Goal: Task Accomplishment & Management: Use online tool/utility

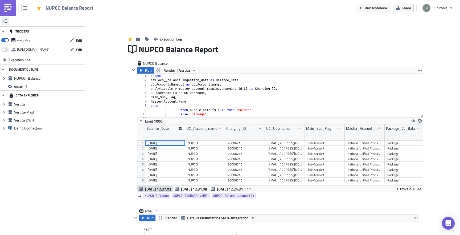
click at [6, 19] on icon "button" at bounding box center [5, 20] width 4 height 3
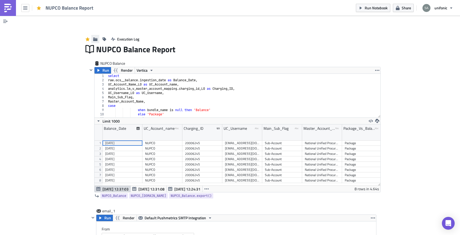
click at [96, 40] on icon "button" at bounding box center [95, 38] width 4 height 3
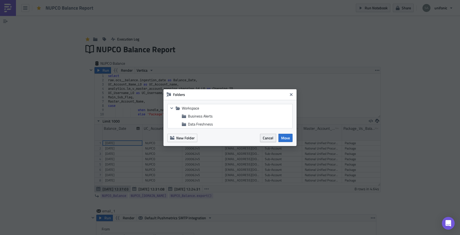
click at [264, 137] on span "Cancel" at bounding box center [268, 138] width 11 height 6
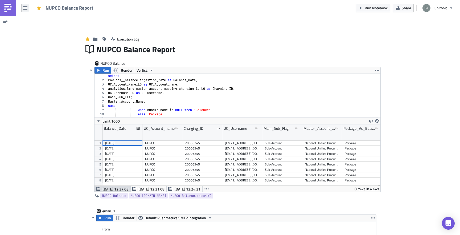
click at [24, 10] on icon "button" at bounding box center [25, 8] width 4 height 4
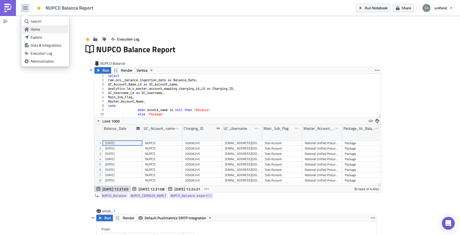
click at [31, 28] on div "Home" at bounding box center [48, 29] width 35 height 5
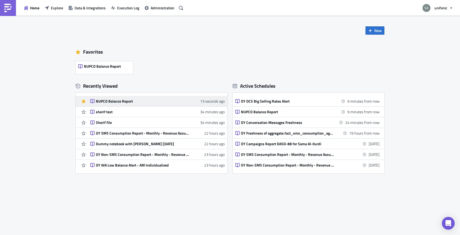
click at [131, 100] on div "NUPCO Balance Report" at bounding box center [142, 101] width 93 height 5
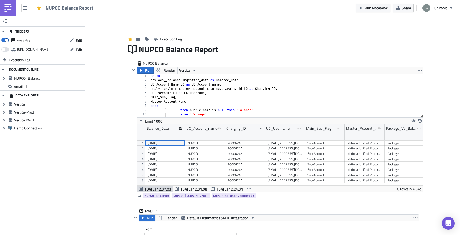
scroll to position [61, 286]
click at [406, 8] on span "Share" at bounding box center [406, 8] width 9 height 6
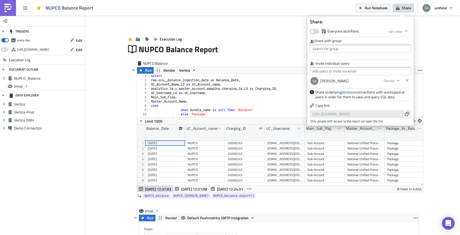
click at [294, 28] on div "Execution Log" at bounding box center [272, 33] width 293 height 19
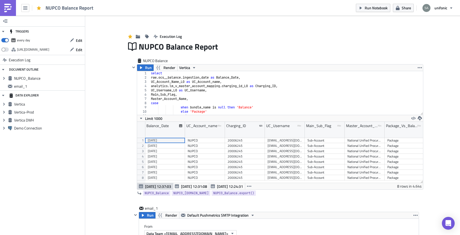
scroll to position [0, 0]
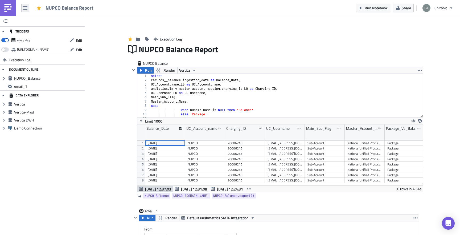
click at [24, 9] on icon "button" at bounding box center [25, 7] width 4 height 3
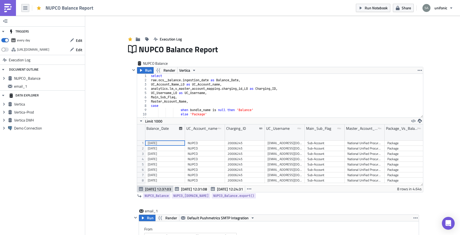
click at [24, 8] on icon "button" at bounding box center [25, 8] width 4 height 4
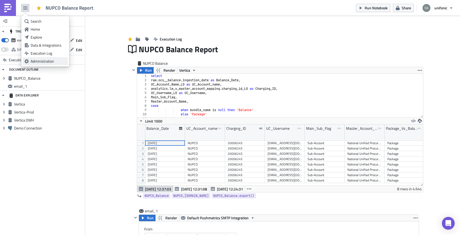
click at [38, 59] on div "Administration" at bounding box center [48, 61] width 35 height 5
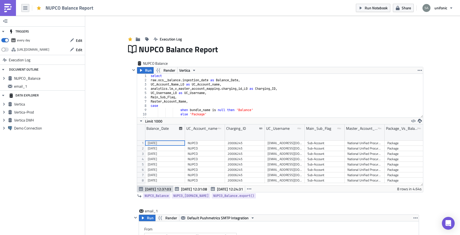
click at [25, 7] on icon "button" at bounding box center [25, 8] width 4 height 4
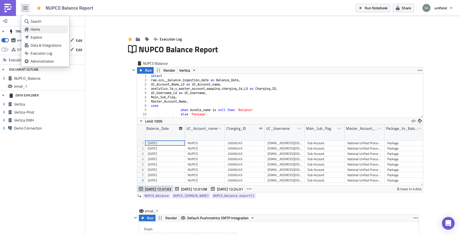
click at [39, 32] on link "Home" at bounding box center [45, 29] width 45 height 8
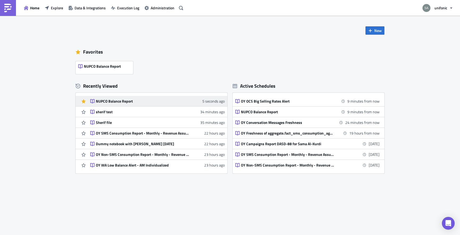
click at [149, 100] on div "NUPCO Balance Report" at bounding box center [142, 101] width 93 height 5
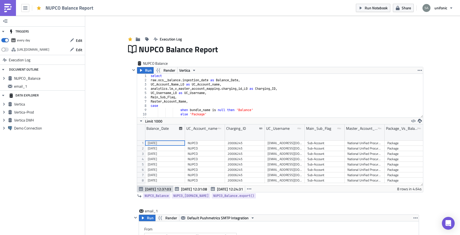
scroll to position [61, 286]
type textarea "UC_Username_L0 as UC_Username,"
click at [172, 95] on div "select raw . ocs__balance . ingestion_date as Balance_Date , UC_Account_Name_L0…" at bounding box center [286, 100] width 273 height 52
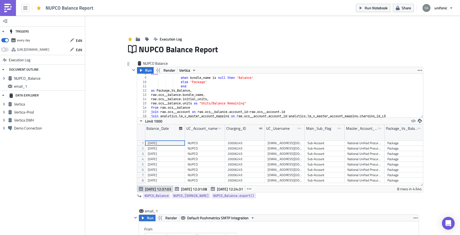
scroll to position [0, 0]
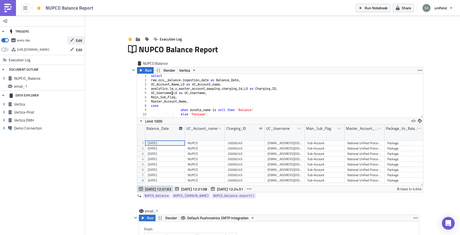
click at [81, 39] on span "Edit" at bounding box center [79, 41] width 6 height 6
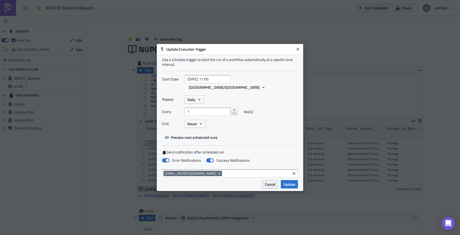
click at [268, 181] on span "Cancel" at bounding box center [270, 184] width 11 height 6
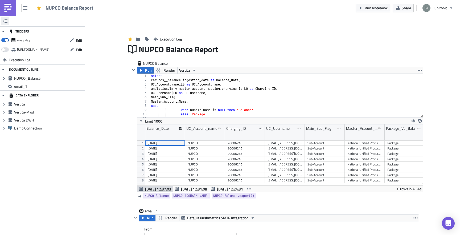
click at [8, 20] on button "button" at bounding box center [5, 21] width 8 height 8
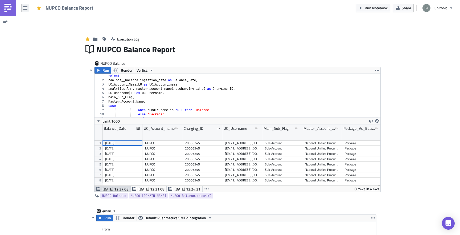
click at [26, 11] on button "button" at bounding box center [25, 8] width 8 height 8
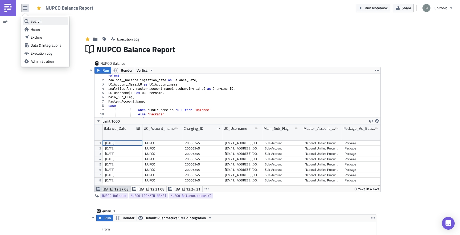
click at [29, 21] on link "Search" at bounding box center [45, 21] width 45 height 8
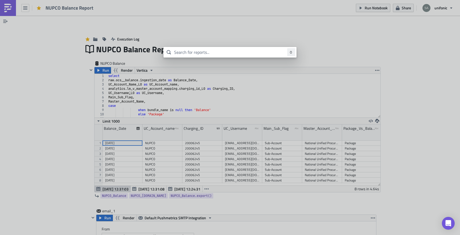
click at [198, 39] on body "NUPCO Balance Report Run Notebook Share unifonic TRIGGERS every day Edit https:…" at bounding box center [230, 118] width 460 height 236
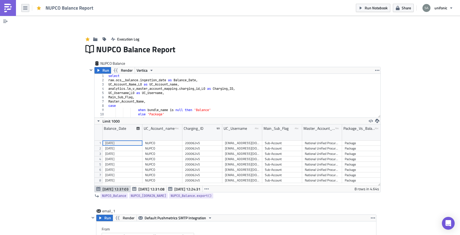
click at [27, 8] on button "button" at bounding box center [25, 8] width 8 height 8
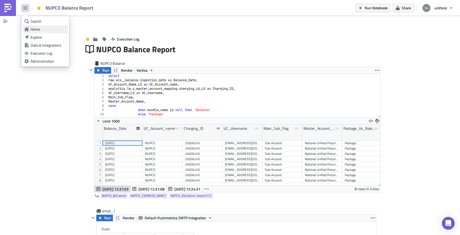
click at [34, 26] on link "Home" at bounding box center [45, 29] width 45 height 8
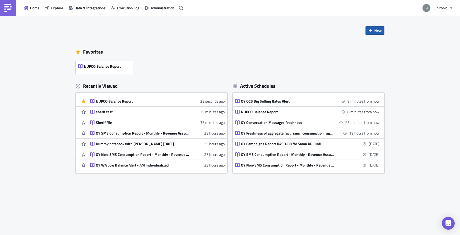
click at [377, 31] on span "New" at bounding box center [377, 31] width 7 height 6
click at [379, 50] on div "Notebook" at bounding box center [392, 52] width 35 height 5
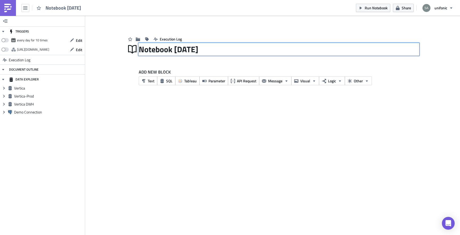
click at [170, 50] on div "Notebook [DATE] Notebook [DATE]" at bounding box center [279, 49] width 280 height 12
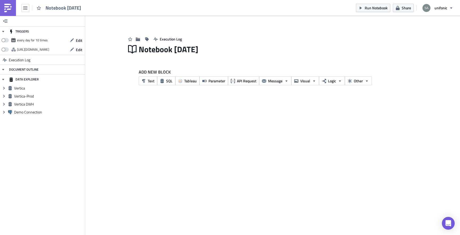
drag, startPoint x: 219, startPoint y: 48, endPoint x: 124, endPoint y: 48, distance: 94.5
click at [124, 48] on div "Execution Log Notebook 2025-09-12 ADD NEW BLOCK Text SQL Tableau Parameter API …" at bounding box center [272, 60] width 303 height 73
click at [160, 51] on div "Notebook 2025-09-12" at bounding box center [279, 49] width 280 height 12
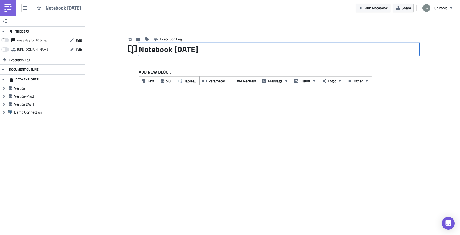
click at [160, 51] on input "Notebook 2025-09-12" at bounding box center [179, 49] width 80 height 10
drag, startPoint x: 215, startPoint y: 50, endPoint x: 263, endPoint y: 50, distance: 48.2
click at [263, 50] on div "NUPCO Traffic Report 2025-09-12 NUPCO Traffic Report 2025-09-12" at bounding box center [279, 49] width 280 height 12
type input "NUPCO Traffic Report"
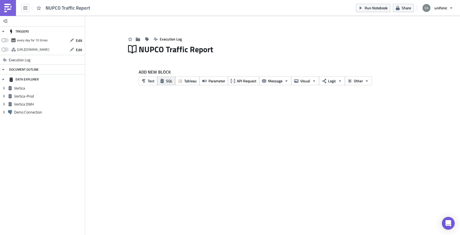
click at [169, 81] on span "SQL" at bounding box center [169, 81] width 6 height 6
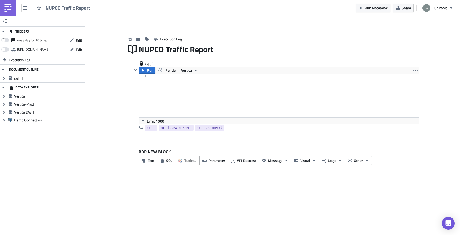
click at [171, 86] on div at bounding box center [284, 100] width 269 height 52
paste textarea "where Charging_ID_L0 =20006245"
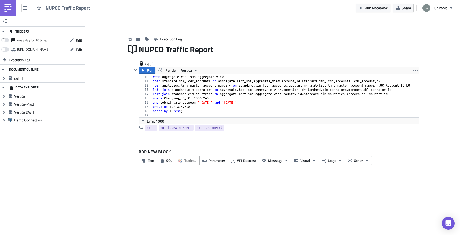
scroll to position [37, 0]
click at [206, 98] on div "sum ( number_of_units ) as 'Number Of Message Parts' from aggregate . fact_sms_…" at bounding box center [286, 97] width 269 height 52
click at [202, 99] on div "sum ( number_of_units ) as 'Number Of Message Parts' from aggregate . fact_sms_…" at bounding box center [286, 97] width 269 height 52
click at [209, 104] on div "sum ( number_of_units ) as 'Number Of Message Parts' from aggregate . fact_sms_…" at bounding box center [286, 97] width 269 height 52
drag, startPoint x: 198, startPoint y: 102, endPoint x: 253, endPoint y: 102, distance: 55.1
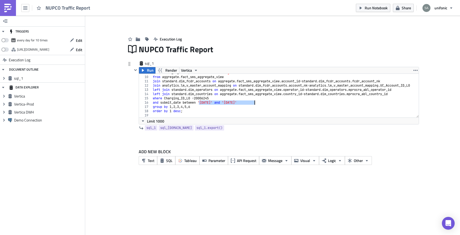
click at [253, 102] on div "sum ( number_of_units ) as 'Number Of Message Parts' from aggregate . fact_sms_…" at bounding box center [286, 97] width 269 height 52
paste textarea "AND (CURRENT_DATE - INTERVAL '1 day')"
click at [260, 109] on div "sum ( number_of_units ) as 'Number Of Message Parts' from aggregate . fact_sms_…" at bounding box center [286, 97] width 269 height 52
type textarea "group by 1,2,3,4,5,6"
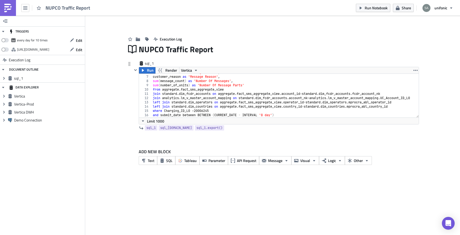
scroll to position [0, 0]
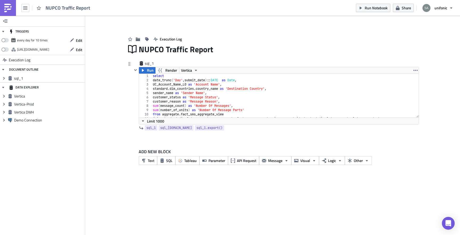
click at [126, 122] on div "sql_1 Run Render Vertica group by 1,2,3,4,5,6 1 2 3 4 5 6 7 8 9 10 11 12 select…" at bounding box center [272, 101] width 293 height 80
click at [272, 159] on span "Message" at bounding box center [275, 161] width 14 height 6
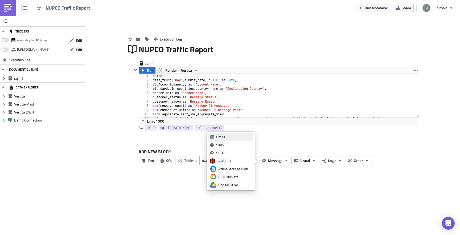
click at [239, 138] on div "Email" at bounding box center [233, 136] width 35 height 5
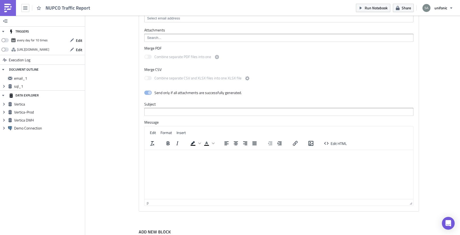
scroll to position [209, 0]
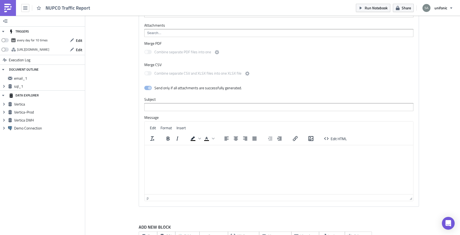
click at [183, 154] on html at bounding box center [279, 149] width 269 height 9
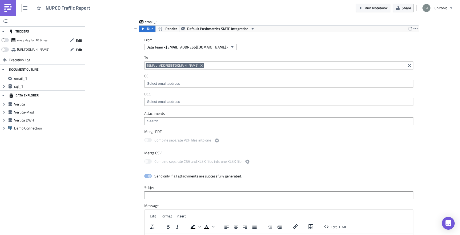
scroll to position [116, 0]
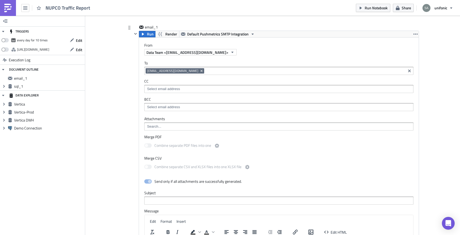
click at [168, 128] on input at bounding box center [279, 126] width 266 height 5
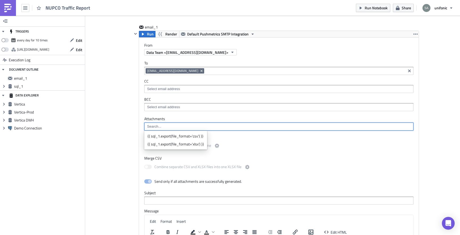
click at [118, 130] on div "Add Image Execution Log NUPCO Traffic Report sql_1 Run Render Vertica group by …" at bounding box center [272, 123] width 375 height 446
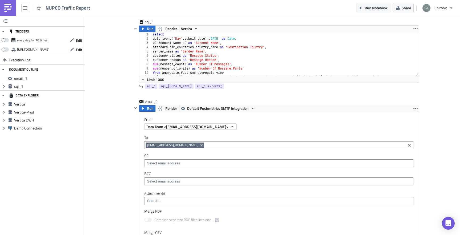
scroll to position [25, 0]
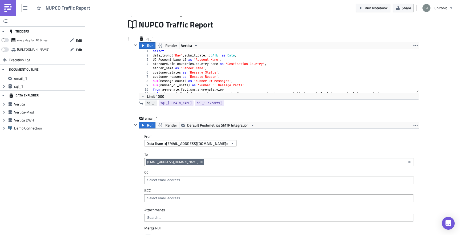
click at [156, 103] on link "sql_1" at bounding box center [151, 102] width 13 height 5
click at [199, 103] on span "sql_1.export()" at bounding box center [209, 102] width 26 height 5
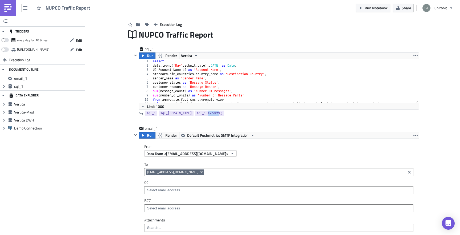
scroll to position [0, 0]
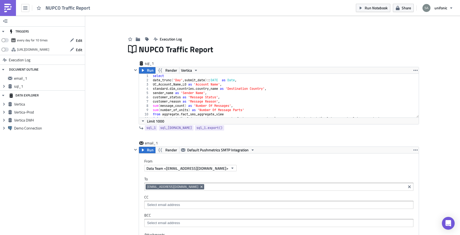
click at [108, 111] on div "Add Image Execution Log NUPCO Traffic Report sql_1 Run Render Vertica group by …" at bounding box center [272, 239] width 375 height 446
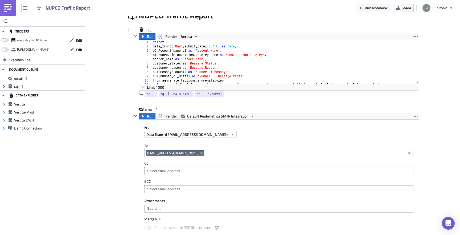
scroll to position [36, 0]
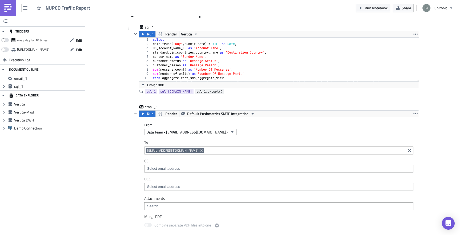
click at [196, 92] on span "sql_1.export()" at bounding box center [209, 91] width 26 height 5
click at [129, 107] on icon at bounding box center [130, 107] width 2 height 4
click at [209, 89] on span "sql_1.export()" at bounding box center [209, 91] width 26 height 5
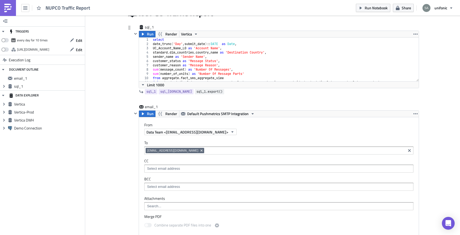
scroll to position [0, 0]
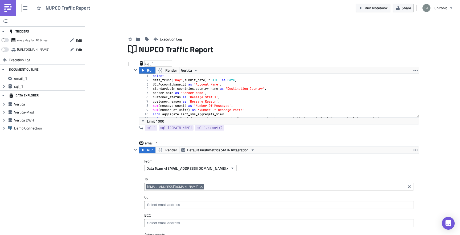
click at [152, 65] on div "sql_1" at bounding box center [158, 63] width 27 height 5
drag, startPoint x: 157, startPoint y: 64, endPoint x: 139, endPoint y: 64, distance: 17.6
click at [139, 64] on div "sql_1 sql_1" at bounding box center [275, 64] width 287 height 6
type input "NUPCO Traffic Report"
click at [104, 87] on div "Add Image Execution Log NUPCO Traffic Report NUPCO Traffic Report NUPCO Traffic…" at bounding box center [272, 239] width 375 height 446
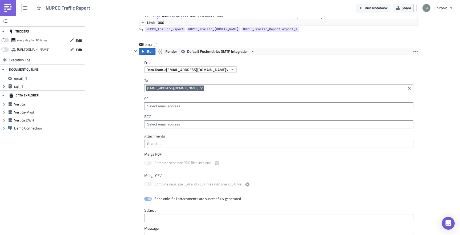
scroll to position [104, 0]
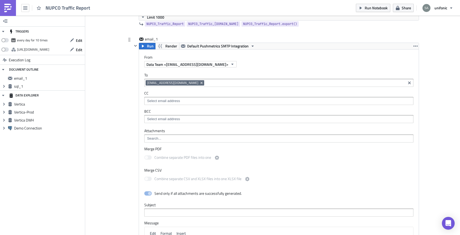
click at [164, 138] on input at bounding box center [279, 138] width 266 height 5
click at [124, 139] on div "Execution Log NUPCO Traffic Report NUPCO Traffic Report Run Render Vertica grou…" at bounding box center [272, 138] width 303 height 437
click at [155, 139] on input at bounding box center [279, 138] width 266 height 5
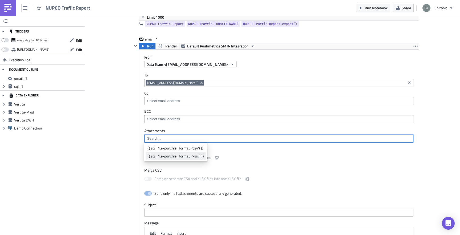
click at [157, 155] on div "{{ sql_1.export(file_format='xlsx') }}" at bounding box center [175, 155] width 56 height 5
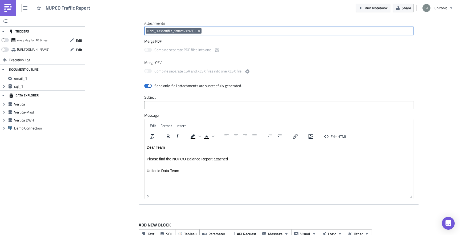
scroll to position [214, 0]
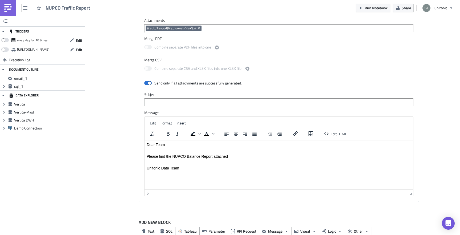
click at [175, 172] on html "Dear Team Please find the NUPCO Balance Report attached Unifonic Data Team" at bounding box center [279, 156] width 269 height 32
click at [193, 157] on p "Please find the NUPCO Balance Report attached" at bounding box center [279, 156] width 264 height 4
click at [184, 105] on input "text" at bounding box center [278, 102] width 269 height 8
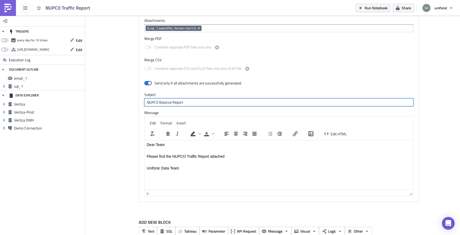
click at [162, 102] on input "NUPCO Balance Report" at bounding box center [278, 102] width 269 height 8
type input "NUPCO Traffic Report"
click at [131, 117] on div "email_1 Run Render Default Pushmetrics SMTP Integration From Data Team <do-not-…" at bounding box center [272, 68] width 293 height 285
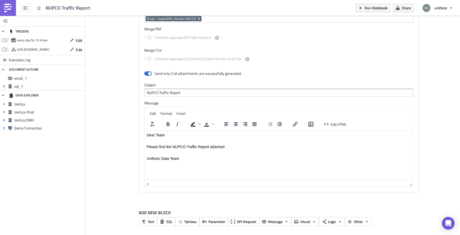
scroll to position [226, 0]
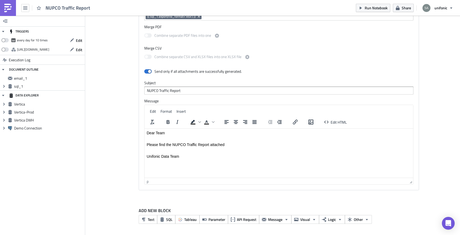
click at [124, 127] on div "Execution Log NUPCO Traffic Report NUPCO Traffic Report Run Render Vertica grou…" at bounding box center [272, 16] width 303 height 437
drag, startPoint x: 149, startPoint y: 178, endPoint x: 4, endPoint y: 48, distance: 194.6
click at [149, 178] on div "p" at bounding box center [277, 181] width 261 height 6
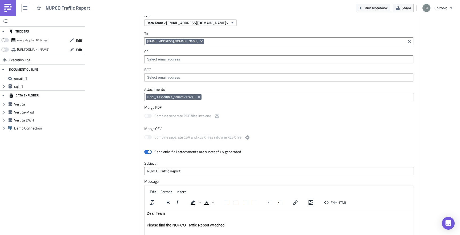
scroll to position [144, 0]
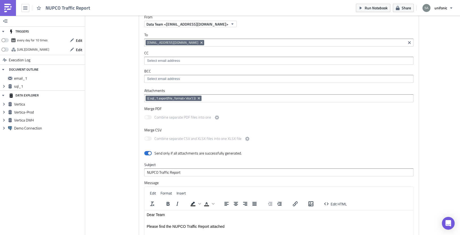
click at [183, 97] on span "{{ sql_1.export(file_format='xlsx') }}" at bounding box center [171, 98] width 48 height 4
click at [199, 99] on icon "Remove Tag" at bounding box center [199, 98] width 4 height 4
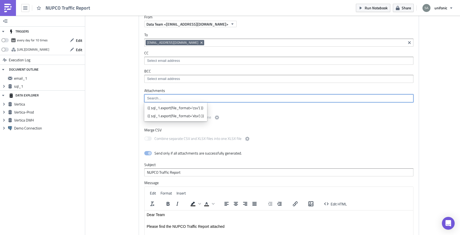
click at [143, 109] on div "Attachments Merge PDF Combine separate PDF files into one Merge CSV Combine sep…" at bounding box center [279, 179] width 280 height 183
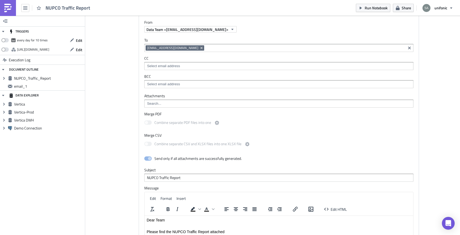
scroll to position [139, 0]
click at [160, 106] on div at bounding box center [279, 103] width 266 height 7
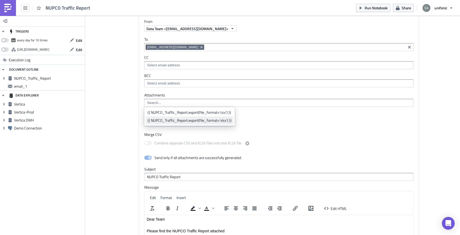
click at [161, 117] on link "{{ NUPCO_Traffic_Report.export(file_format='xlsx') }}" at bounding box center [190, 120] width 88 height 8
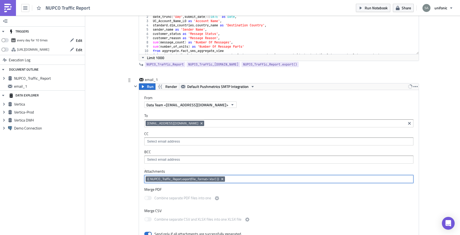
scroll to position [0, 0]
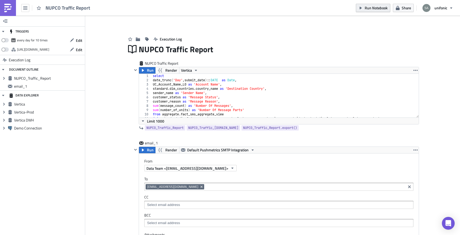
click at [368, 11] on button "Run Notebook" at bounding box center [373, 8] width 34 height 8
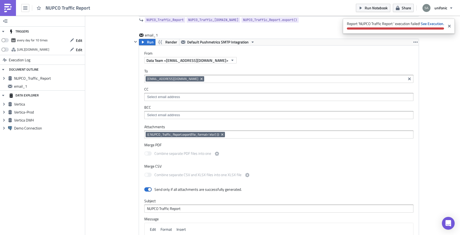
click at [122, 125] on div "Execution Log NUPCO Traffic Report NUPCO Traffic Report Run Render Vertica 1 2 …" at bounding box center [272, 134] width 303 height 437
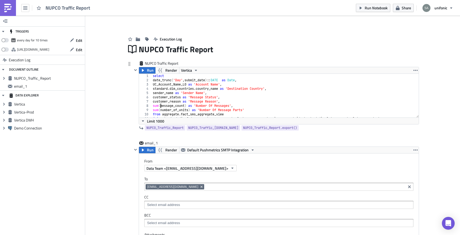
click at [161, 104] on div "select date_trunc ( 'Day' , submit_date ) :: DATE as Date , UC_Account_Name_L0 …" at bounding box center [286, 100] width 269 height 52
click at [148, 70] on span "Run" at bounding box center [150, 70] width 7 height 6
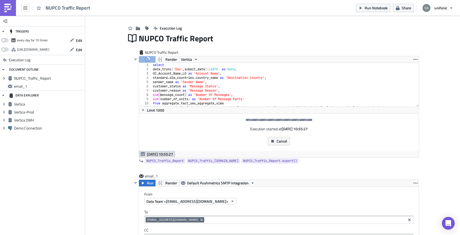
scroll to position [11, 0]
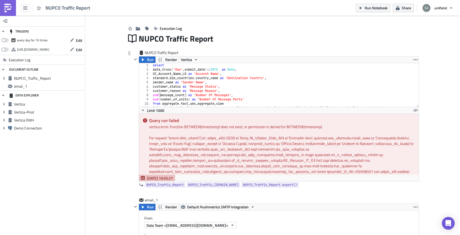
click at [211, 102] on div at bounding box center [286, 103] width 269 height 5
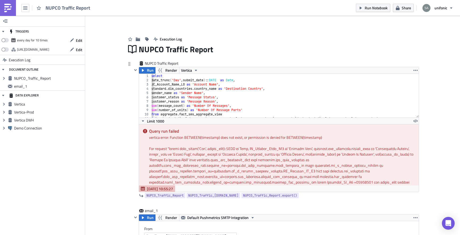
click at [230, 81] on div "select date_trunc ( 'Day' , submit_date ) :: DATE as Date , UC_Account_Name_L0 …" at bounding box center [284, 100] width 269 height 52
click at [150, 72] on span "Run" at bounding box center [150, 70] width 7 height 6
click at [200, 100] on div "select date_trunc ( 'Day' , submit_date ) :: DATE as Submit_Date , UC_Account_N…" at bounding box center [284, 100] width 269 height 52
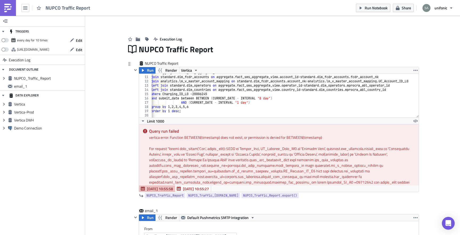
scroll to position [0, 0]
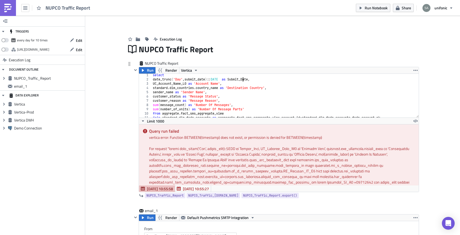
click at [243, 79] on div "select date_trunc ( 'Day' , submit_date ) :: DATE as Submit_Date , UC_Account_N…" at bounding box center [286, 99] width 269 height 52
click at [239, 94] on div "select date_trunc ( 'Day' , submit_date ) :: DATE as Submitted_Date , UC_Accoun…" at bounding box center [286, 99] width 269 height 52
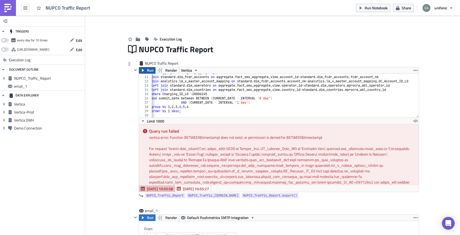
click at [148, 72] on span "Run" at bounding box center [150, 70] width 7 height 6
click at [170, 98] on div "from aggregate . fact_sms_aggregate_view join standard . dim_fcdr_accounts on a…" at bounding box center [284, 97] width 269 height 52
click at [147, 69] on span "Run" at bounding box center [150, 70] width 7 height 6
click at [179, 97] on div "from aggregate . fact_sms_aggregate_view join standard . dim_fcdr_accounts on a…" at bounding box center [284, 97] width 269 height 52
click at [195, 97] on div "from aggregate . fact_sms_aggregate_view join standard . dim_fcdr_accounts on a…" at bounding box center [284, 97] width 269 height 52
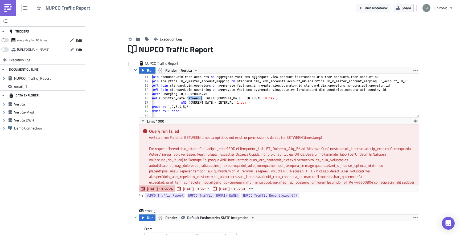
click at [195, 97] on div "from aggregate . fact_sms_aggregate_view join standard . dim_fcdr_accounts on a…" at bounding box center [284, 97] width 269 height 52
click at [177, 99] on div "from aggregate . fact_sms_aggregate_view join standard . dim_fcdr_accounts on a…" at bounding box center [284, 97] width 269 height 52
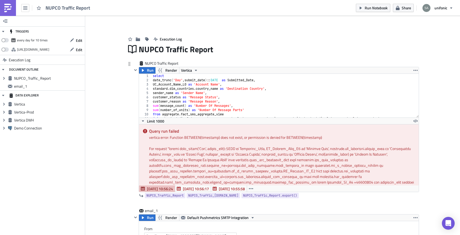
click at [249, 81] on div "select date_trunc ( 'Day' , submit_date ) :: DATE as Submitted_Date , UC_Accoun…" at bounding box center [286, 100] width 269 height 52
click at [147, 72] on span "Run" at bounding box center [150, 70] width 7 height 6
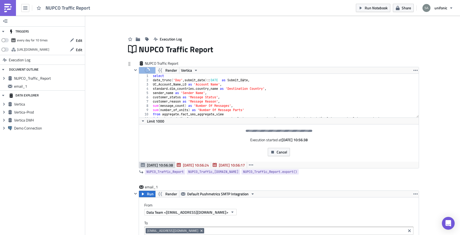
click at [177, 82] on div "select date_trunc ( 'Day' , submit_date ) :: DATE as Submit_Date , UC_Account_N…" at bounding box center [286, 100] width 269 height 52
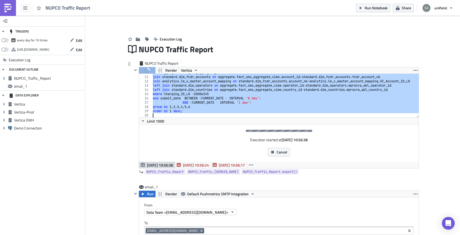
scroll to position [42, 0]
drag, startPoint x: 153, startPoint y: 77, endPoint x: 203, endPoint y: 125, distance: 68.9
click at [203, 125] on div "date_trunc('Day', submit_date)::DATE as Submit_Date, 10 11 12 13 14 15 16 17 18…" at bounding box center [279, 120] width 280 height 95
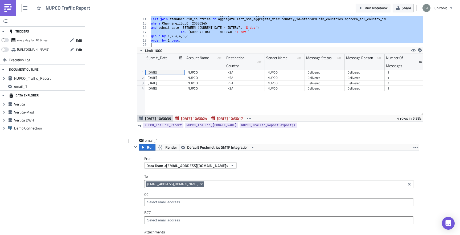
scroll to position [77, 0]
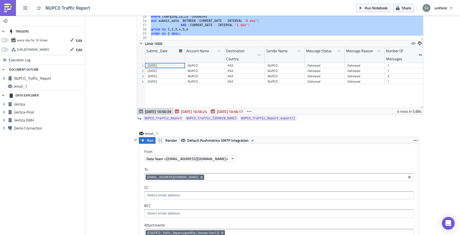
click at [84, 149] on div "TRIGGERS every day for 10 times Edit [URL][DOMAIN_NAME] Edit Execution Log DOCU…" at bounding box center [42, 125] width 85 height 219
click at [173, 98] on div "Submit_Date Account Name type-text Created with Sketch. Destination Country typ…" at bounding box center [280, 77] width 286 height 61
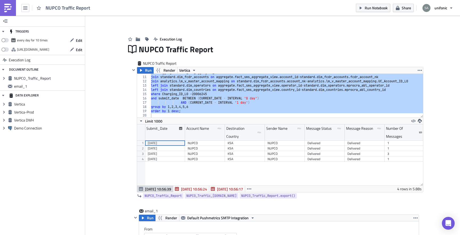
click at [373, 37] on div "Execution Log" at bounding box center [272, 33] width 293 height 19
click at [377, 7] on span "Run Notebook" at bounding box center [376, 8] width 23 height 6
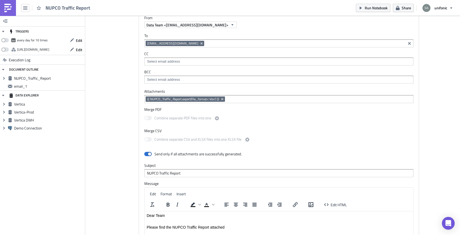
scroll to position [208, 0]
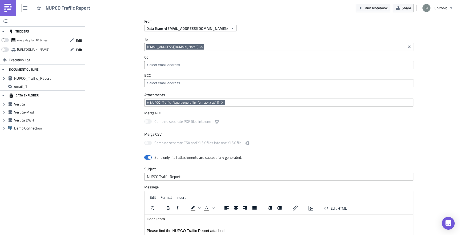
click at [121, 167] on div "Execution Log NUPCO Traffic Report NUPCO Traffic Report Run Render Vertica orde…" at bounding box center [272, 69] width 303 height 505
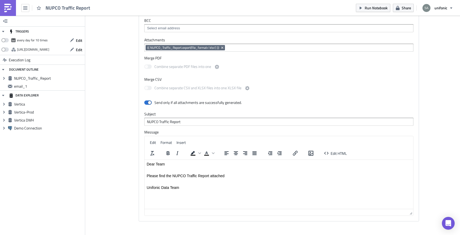
scroll to position [294, 0]
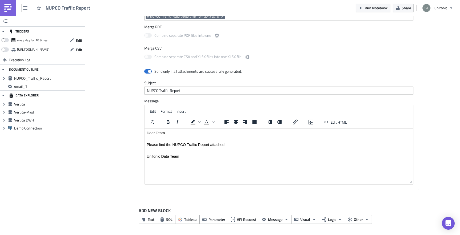
click at [167, 182] on div at bounding box center [279, 181] width 269 height 7
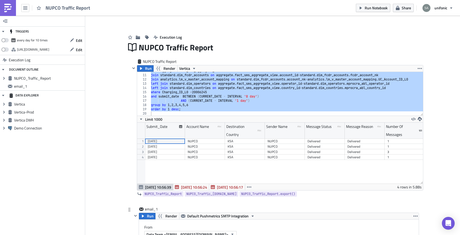
scroll to position [1, 0]
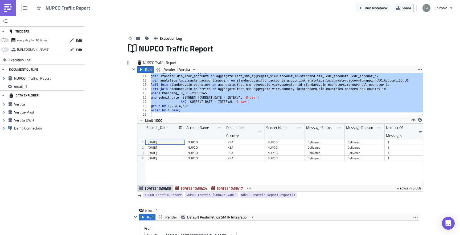
click at [235, 100] on div "from aggregate . fact_sms_aggregate_view join standard . dim_fcdr_accounts on a…" at bounding box center [286, 96] width 273 height 52
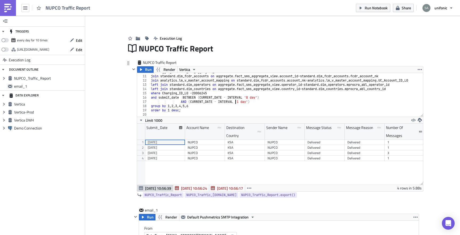
click at [250, 99] on div "from aggregate . fact_sms_aggregate_view join standard . dim_fcdr_accounts on a…" at bounding box center [286, 96] width 273 height 52
click at [146, 68] on span "Run" at bounding box center [148, 69] width 7 height 6
click at [253, 98] on div "from aggregate . fact_sms_aggregate_view join standard . dim_fcdr_accounts on a…" at bounding box center [286, 96] width 273 height 52
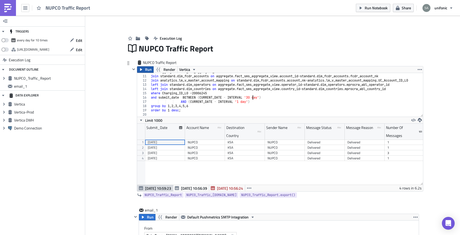
click at [149, 69] on span "Run" at bounding box center [148, 69] width 7 height 6
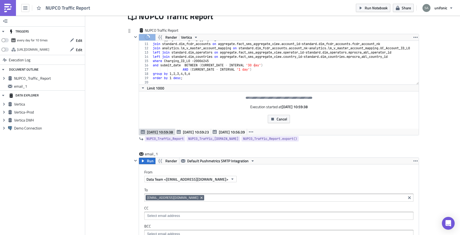
scroll to position [0, 2]
click at [220, 77] on div "from aggregate . fact_sms_aggregate_view join standard . dim_fcdr_accounts on a…" at bounding box center [286, 64] width 269 height 52
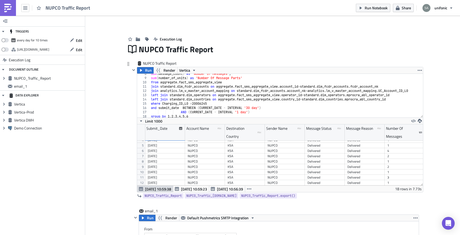
scroll to position [27, 0]
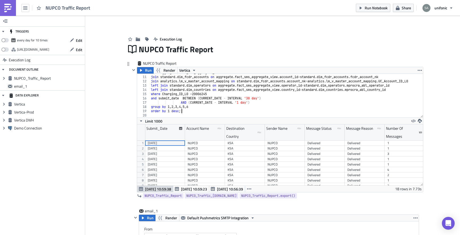
click at [250, 97] on div "from aggregate . fact_sms_aggregate_view join standard . dim_fcdr_accounts on a…" at bounding box center [286, 97] width 273 height 52
type textarea "and submit_date BETWEEN (CURRENT_DATE - INTERVAL '8 day')"
click at [149, 73] on span "Run" at bounding box center [148, 70] width 7 height 6
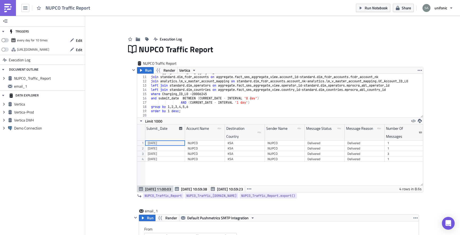
click at [6, 40] on span at bounding box center [4, 40] width 7 height 4
click at [6, 40] on input "checkbox" at bounding box center [3, 38] width 3 height 3
checkbox input "true"
click at [78, 40] on span "Edit" at bounding box center [79, 41] width 6 height 6
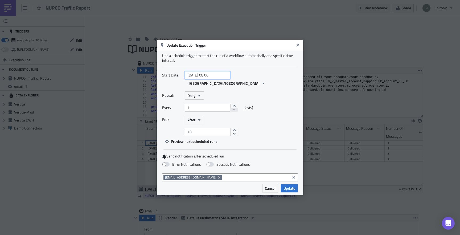
select select "8"
select select "2025"
drag, startPoint x: 219, startPoint y: 80, endPoint x: 176, endPoint y: 80, distance: 42.3
click at [176, 80] on div "Start Date: [DATE] 08:00 [GEOGRAPHIC_DATA]/[GEOGRAPHIC_DATA]" at bounding box center [230, 79] width 136 height 16
paste input "08 11"
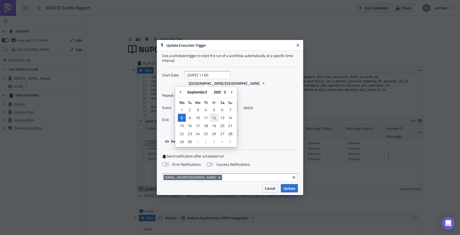
click at [211, 117] on div "12" at bounding box center [214, 118] width 9 height 8
type input "[DATE] 11:00"
click at [200, 118] on icon "button" at bounding box center [199, 120] width 4 height 4
click at [198, 127] on div "Never" at bounding box center [210, 129] width 44 height 5
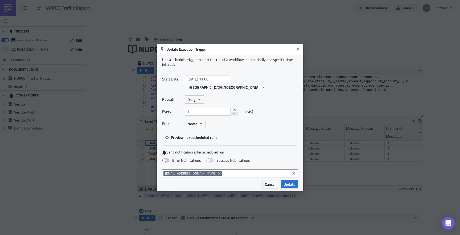
click at [166, 158] on span at bounding box center [165, 160] width 7 height 4
click at [5, 4] on input "Error Notifications" at bounding box center [2, 2] width 3 height 3
checkbox input "true"
click at [212, 158] on span at bounding box center [209, 160] width 7 height 4
click at [5, 4] on input "Success Notifications" at bounding box center [2, 2] width 3 height 3
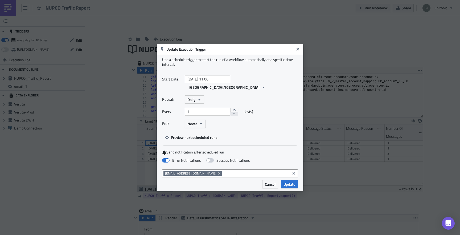
checkbox input "true"
click at [287, 181] on span "Update" at bounding box center [290, 184] width 12 height 6
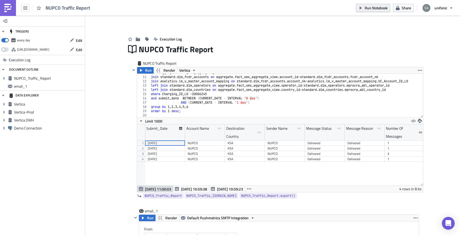
click at [364, 11] on button "Run Notebook" at bounding box center [373, 8] width 34 height 8
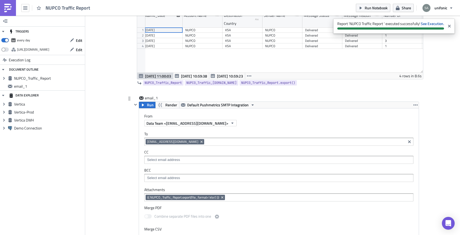
scroll to position [115, 0]
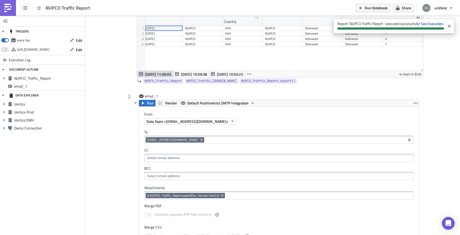
click at [206, 142] on input at bounding box center [305, 139] width 199 height 5
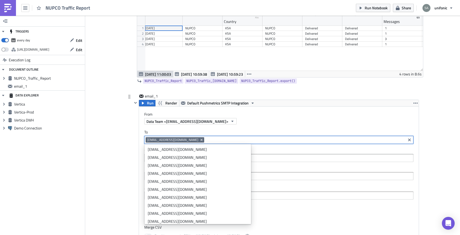
type input "m"
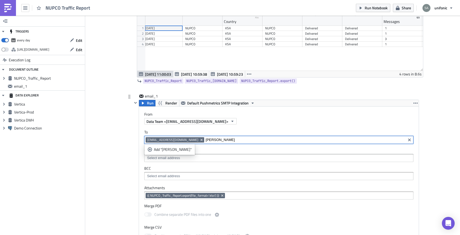
click at [206, 139] on input "[PERSON_NAME]" at bounding box center [305, 139] width 199 height 5
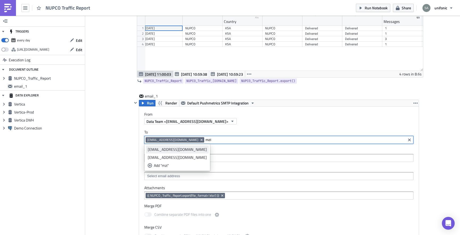
type input "mzi"
click at [174, 146] on link "[EMAIL_ADDRESS][DOMAIN_NAME]" at bounding box center [177, 149] width 63 height 8
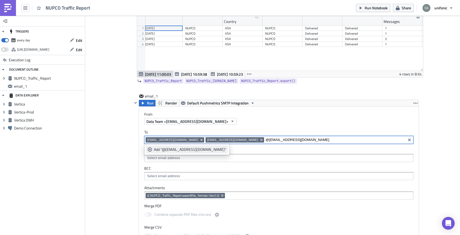
type input "@[EMAIL_ADDRESS][DOMAIN_NAME]"
click at [167, 149] on div "Add "@[EMAIL_ADDRESS][DOMAIN_NAME]"" at bounding box center [190, 149] width 72 height 5
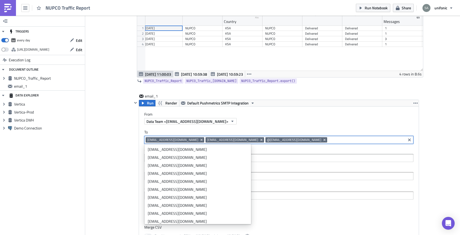
click at [125, 153] on div "Execution Log NUPCO Traffic Report NUPCO Traffic Report Run Render Vertica and …" at bounding box center [272, 161] width 303 height 505
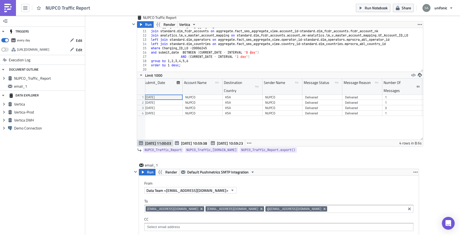
scroll to position [0, 0]
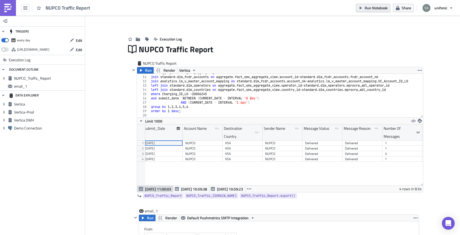
click at [376, 6] on span "Run Notebook" at bounding box center [376, 8] width 23 height 6
